Goal: Information Seeking & Learning: Find specific fact

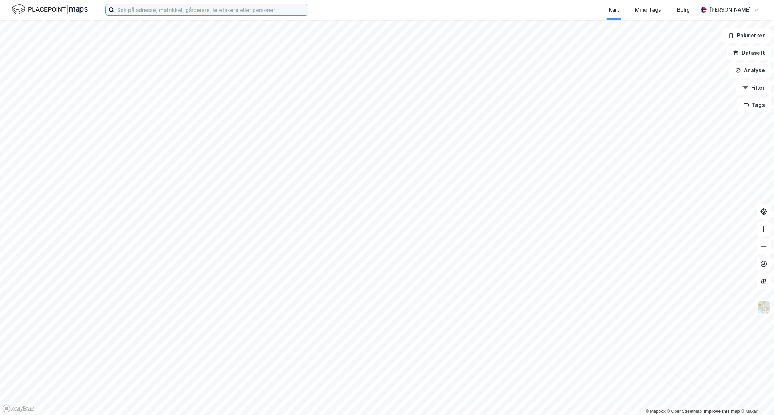
click at [141, 9] on input at bounding box center [211, 9] width 194 height 11
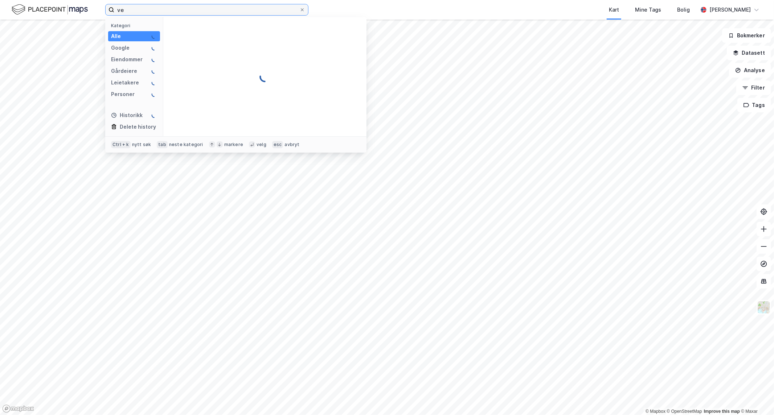
type input "v"
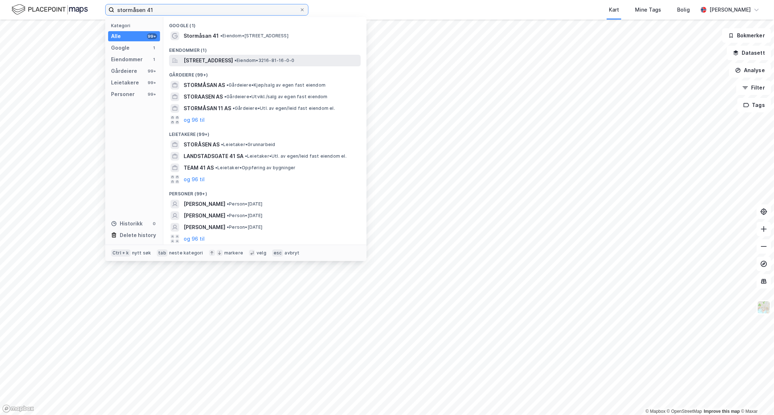
type input "stormåsen 41"
click at [233, 57] on span "[STREET_ADDRESS]" at bounding box center [208, 60] width 49 height 9
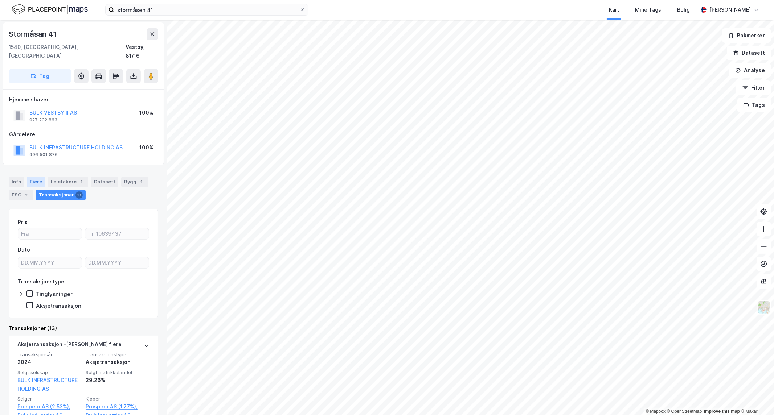
click at [39, 177] on div "Eiere" at bounding box center [36, 182] width 18 height 10
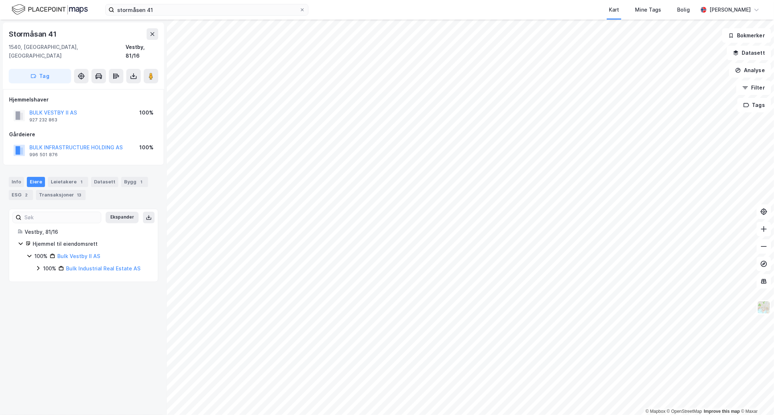
click at [37, 267] on icon at bounding box center [38, 269] width 2 height 4
click at [48, 279] on icon at bounding box center [47, 281] width 2 height 4
click at [55, 293] on icon at bounding box center [56, 293] width 6 height 6
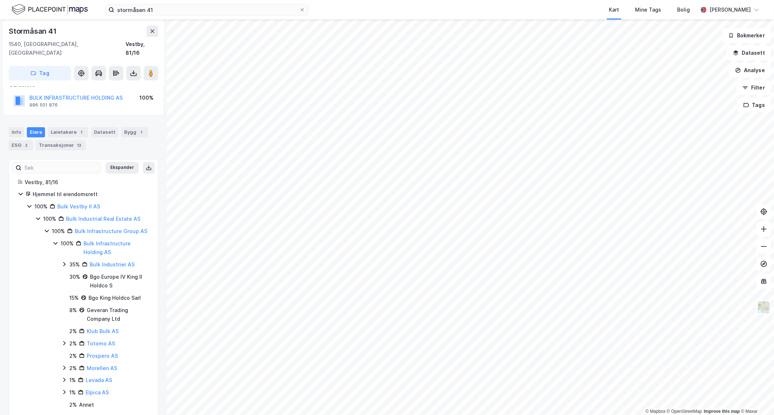
scroll to position [62, 0]
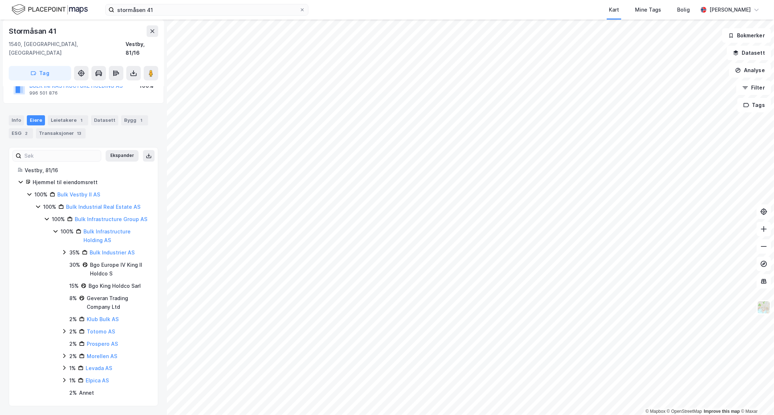
click at [53, 231] on icon at bounding box center [56, 232] width 6 height 6
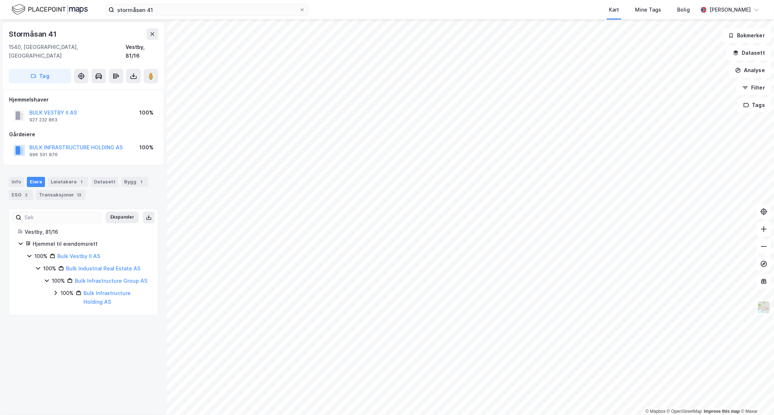
scroll to position [0, 0]
